Goal: Check status: Check status

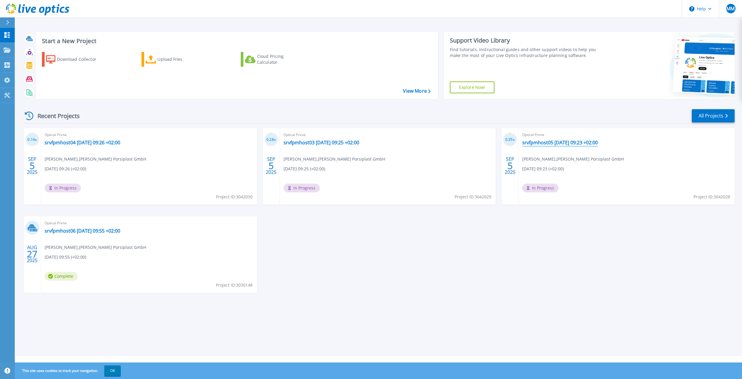
click at [545, 144] on link "srvfpmhost05 [DATE] 09:23 +02:00" at bounding box center [560, 143] width 76 height 6
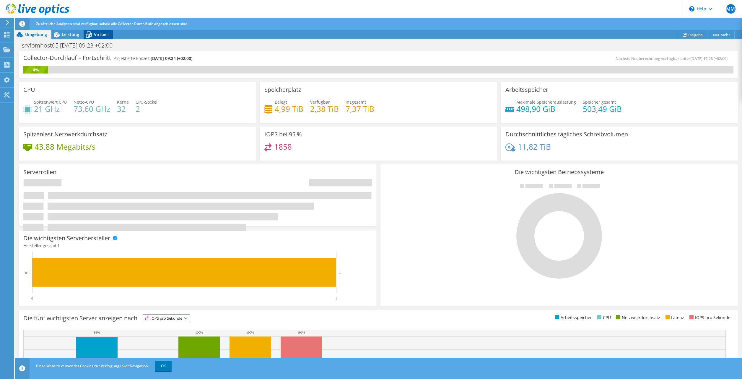
click at [99, 34] on span "Virtuell" at bounding box center [101, 35] width 15 height 6
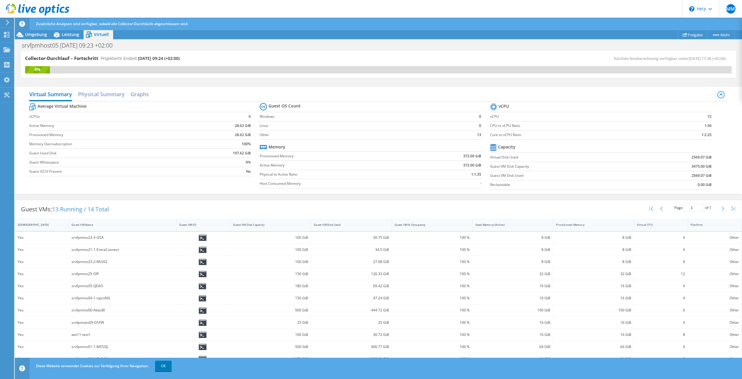
click at [38, 7] on icon at bounding box center [38, 10] width 64 height 12
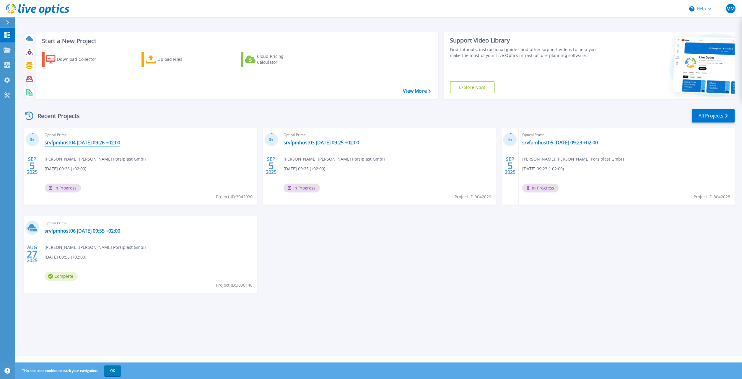
click at [118, 142] on link "srvfpmhost04 [DATE] 09:26 +02:00" at bounding box center [83, 143] width 76 height 6
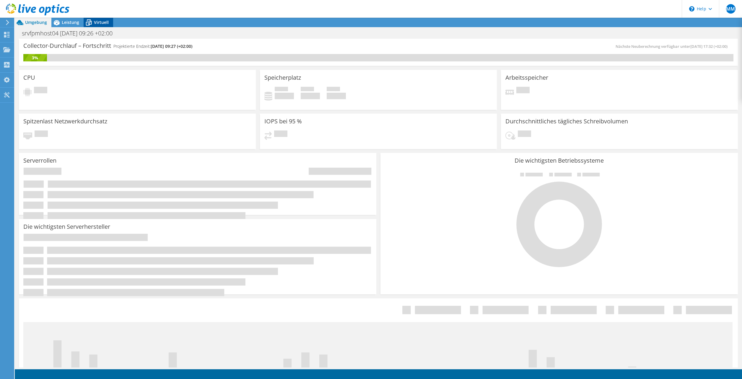
click at [105, 23] on span "Virtuell" at bounding box center [101, 23] width 15 height 6
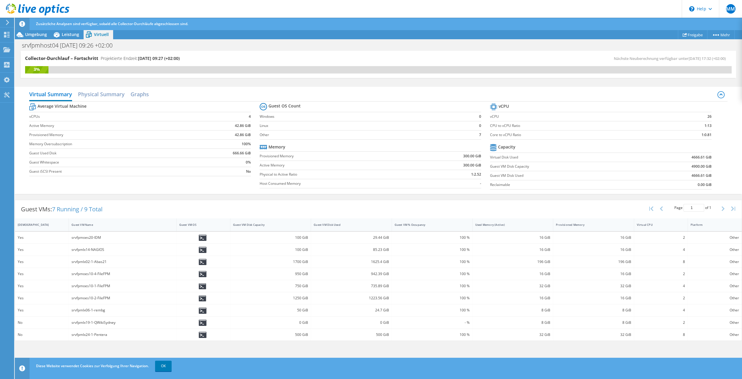
scroll to position [71, 0]
click at [20, 9] on use at bounding box center [38, 10] width 64 height 12
